Goal: Find specific page/section: Find specific page/section

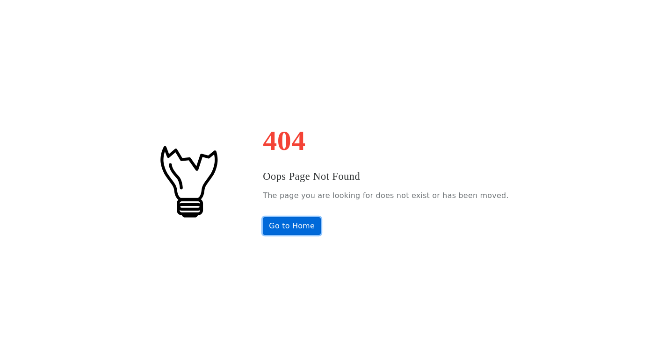
click at [295, 233] on link "Go to Home" at bounding box center [292, 226] width 58 height 18
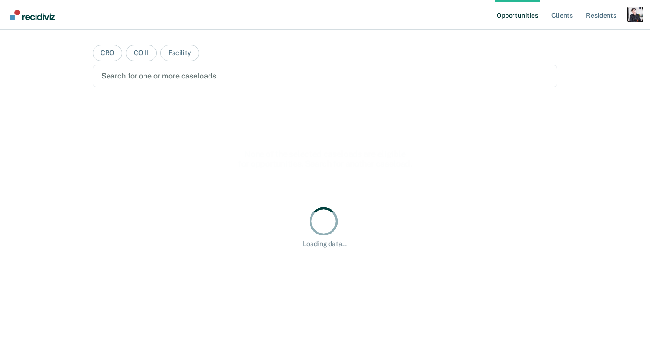
click at [633, 11] on div "Profile dropdown button" at bounding box center [634, 14] width 15 height 15
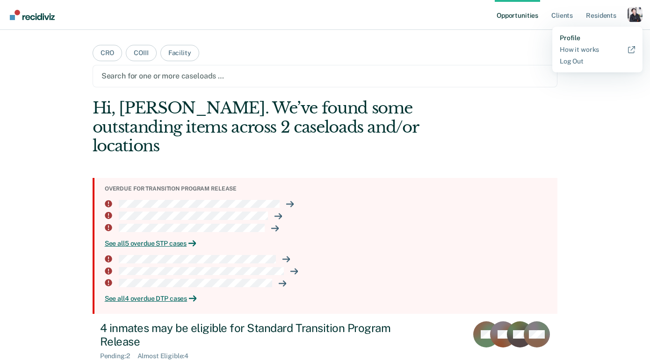
click at [573, 36] on link "Profile" at bounding box center [597, 38] width 75 height 8
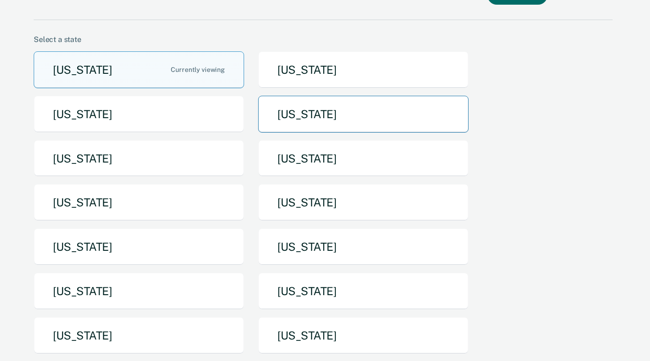
scroll to position [64, 0]
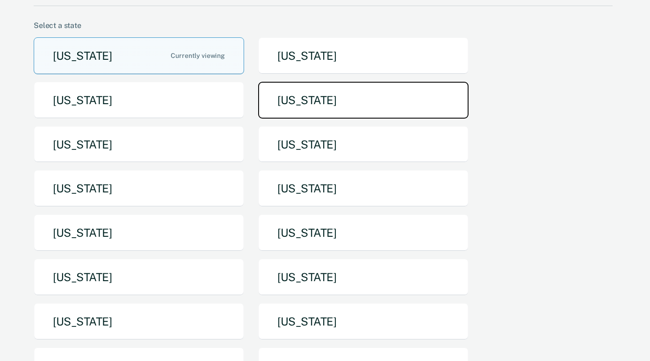
click at [333, 106] on button "[US_STATE]" at bounding box center [363, 100] width 210 height 37
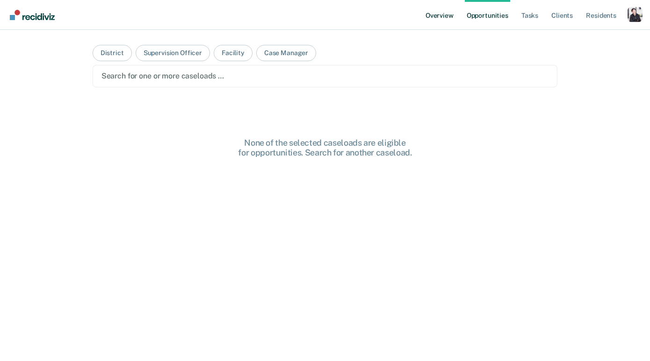
click at [445, 13] on link "Overview" at bounding box center [440, 15] width 32 height 30
